Goal: Information Seeking & Learning: Find specific fact

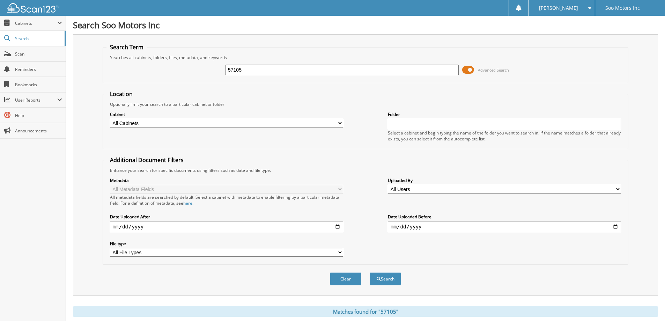
drag, startPoint x: 261, startPoint y: 67, endPoint x: 225, endPoint y: 63, distance: 36.2
click at [95, 65] on div "Search Term Searches all cabinets, folders, files, metadata, and keywords 57105…" at bounding box center [365, 164] width 585 height 261
type input "[US_VEHICLE_IDENTIFICATION_NUMBER]"
click at [381, 281] on button "Search" at bounding box center [385, 278] width 31 height 13
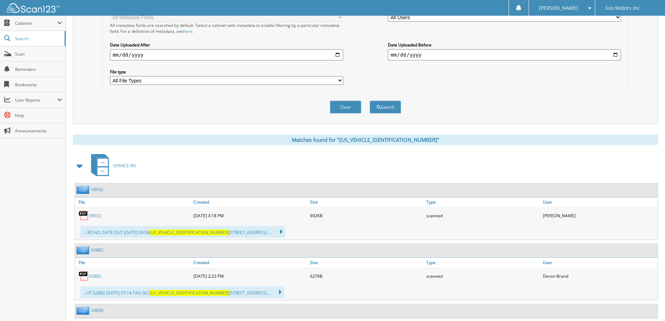
scroll to position [209, 0]
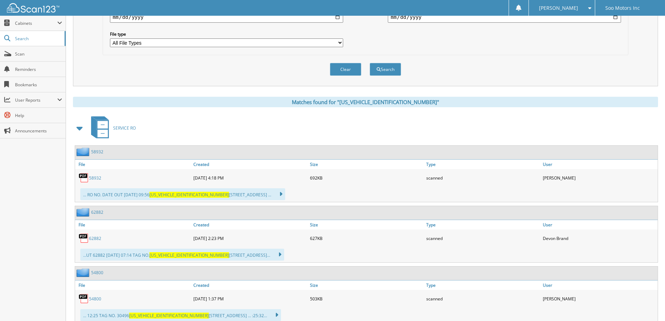
click at [82, 180] on img at bounding box center [84, 177] width 10 height 10
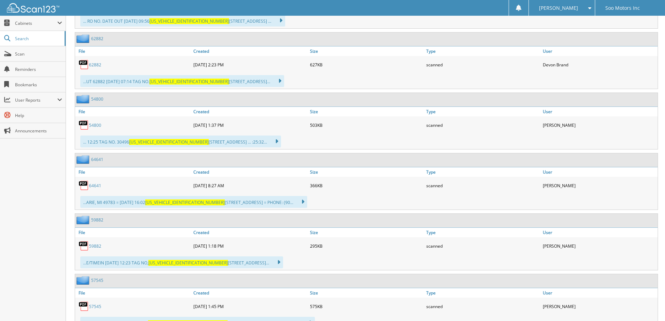
scroll to position [226, 0]
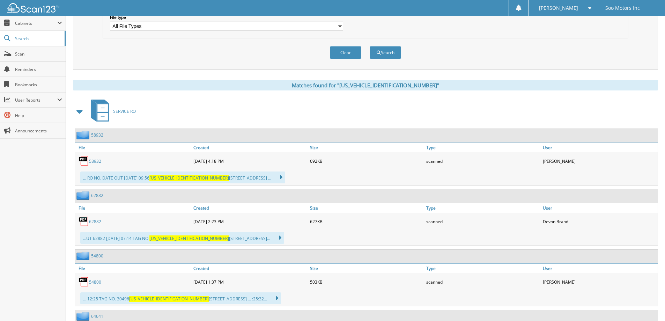
click at [91, 222] on link "62882" at bounding box center [95, 222] width 12 height 6
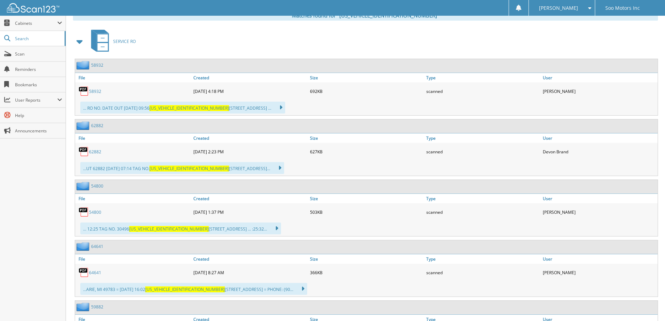
scroll to position [331, 0]
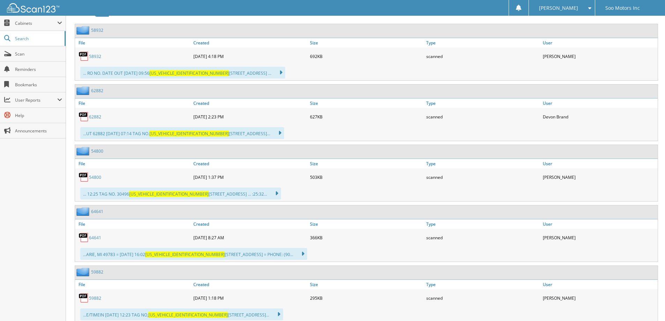
click at [90, 238] on link "64641" at bounding box center [95, 238] width 12 height 6
